Goal: Task Accomplishment & Management: Manage account settings

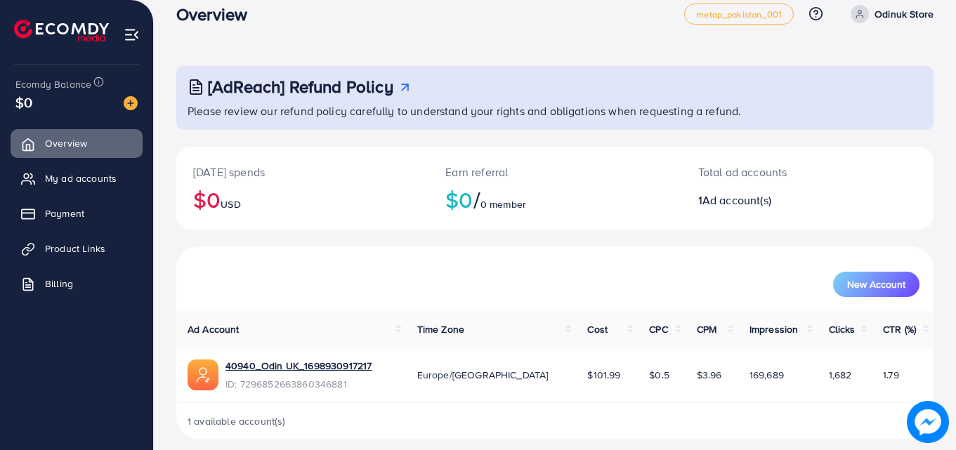
scroll to position [33, 0]
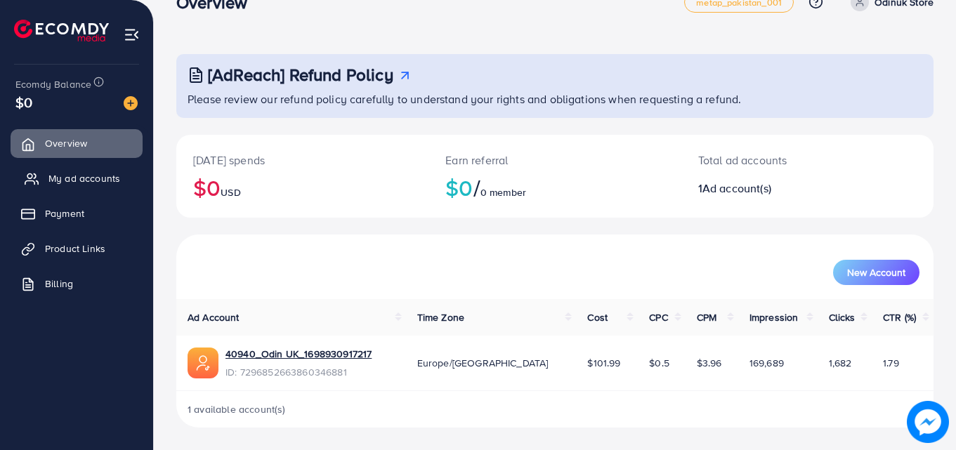
click at [81, 188] on link "My ad accounts" at bounding box center [77, 178] width 132 height 28
click at [93, 177] on span "My ad accounts" at bounding box center [84, 178] width 72 height 14
click at [93, 178] on span "My ad accounts" at bounding box center [84, 178] width 72 height 14
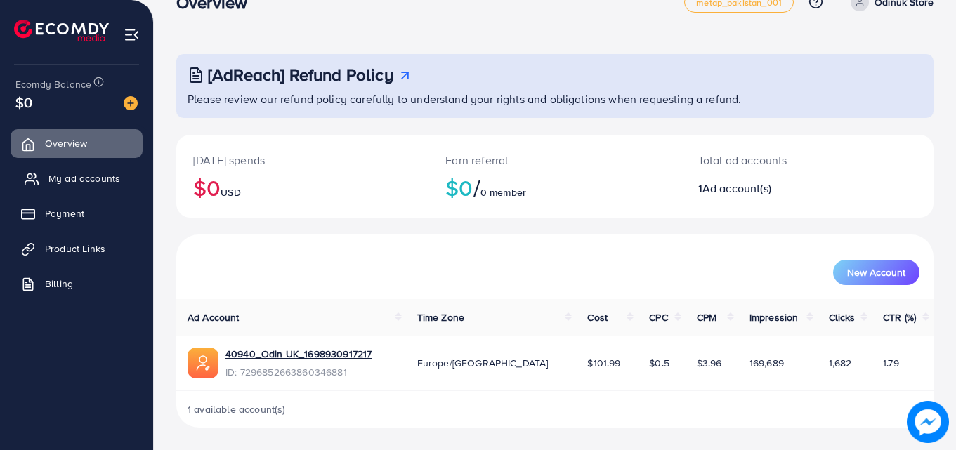
click at [93, 178] on span "My ad accounts" at bounding box center [84, 178] width 72 height 14
click at [93, 183] on span "My ad accounts" at bounding box center [84, 178] width 72 height 14
click at [32, 186] on icon at bounding box center [32, 179] width 14 height 14
click at [315, 350] on link "40940_Odin UK_1698930917217" at bounding box center [298, 354] width 146 height 14
